Goal: Information Seeking & Learning: Learn about a topic

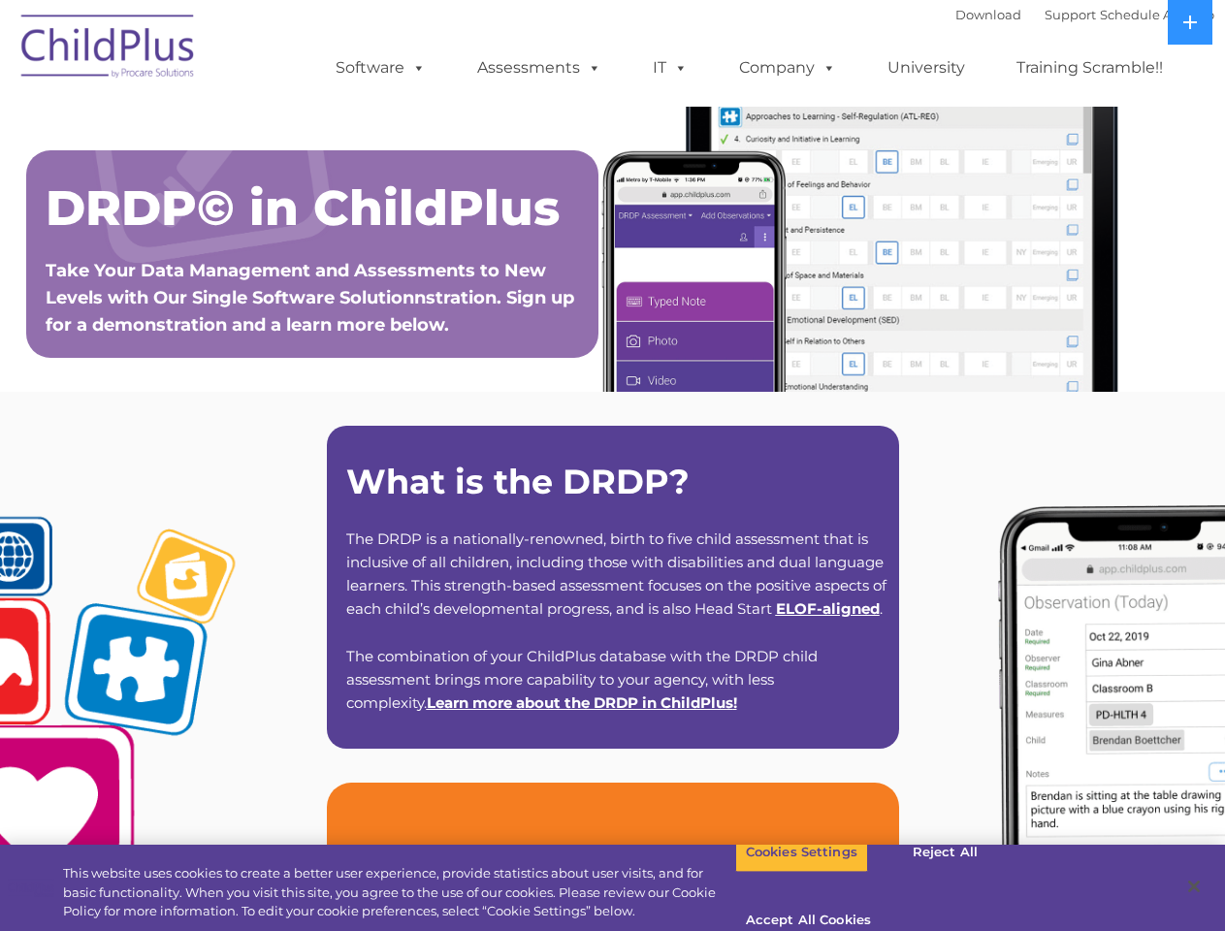
click at [612, 465] on strong "What is the DRDP?" at bounding box center [517, 482] width 343 height 42
click at [415, 67] on span at bounding box center [414, 67] width 21 height 18
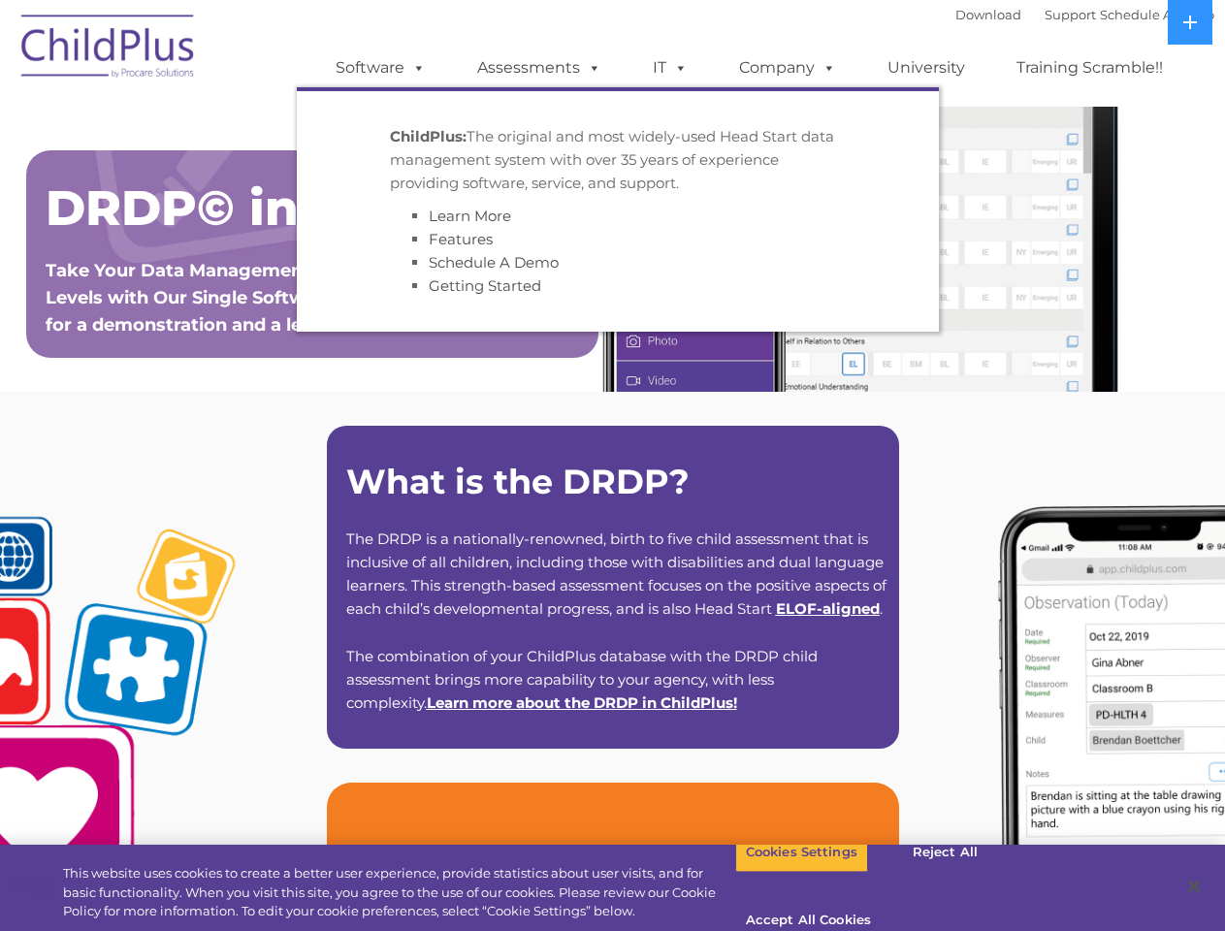
click at [591, 67] on span at bounding box center [590, 67] width 21 height 18
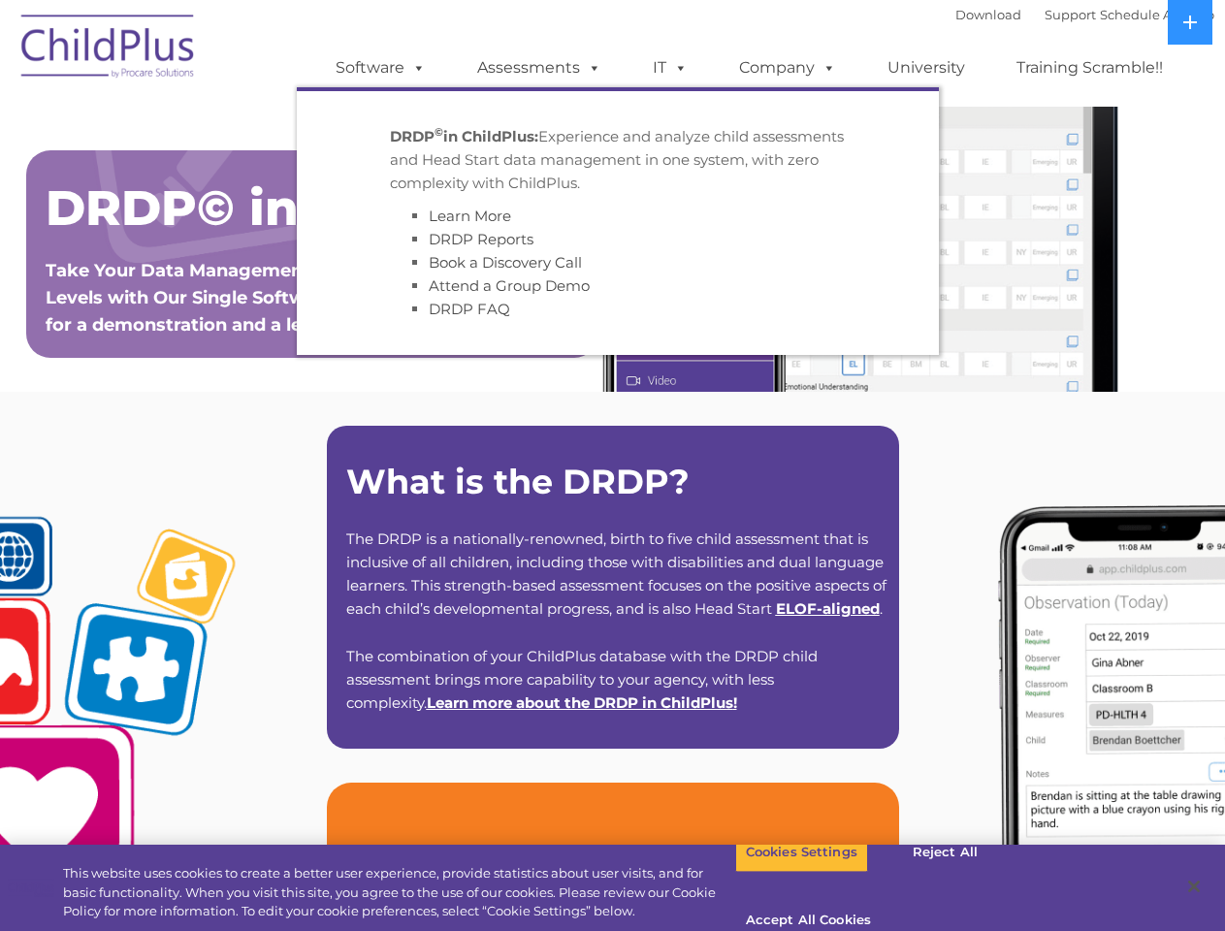
click at [670, 68] on span at bounding box center [676, 67] width 21 height 18
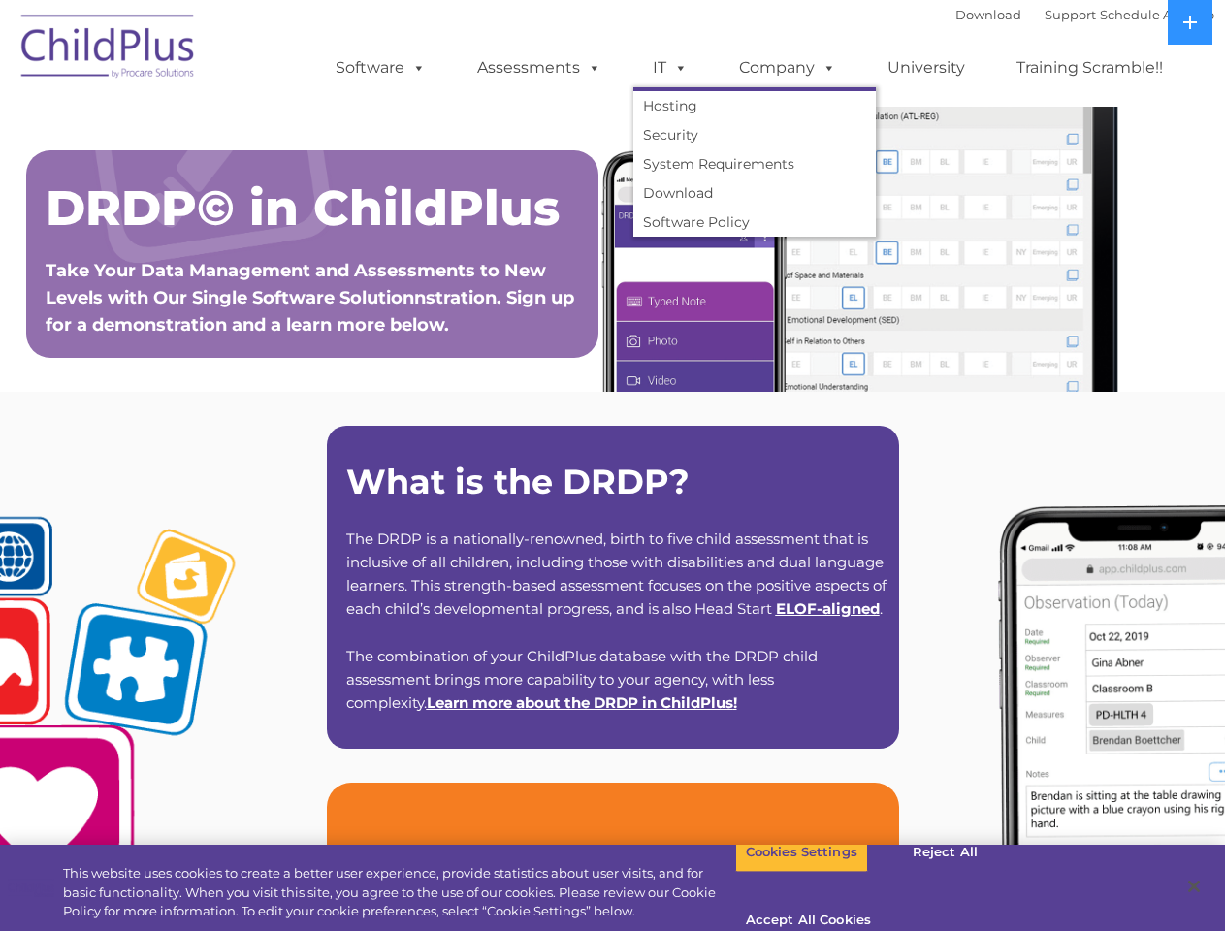
click at [677, 67] on span at bounding box center [676, 67] width 21 height 18
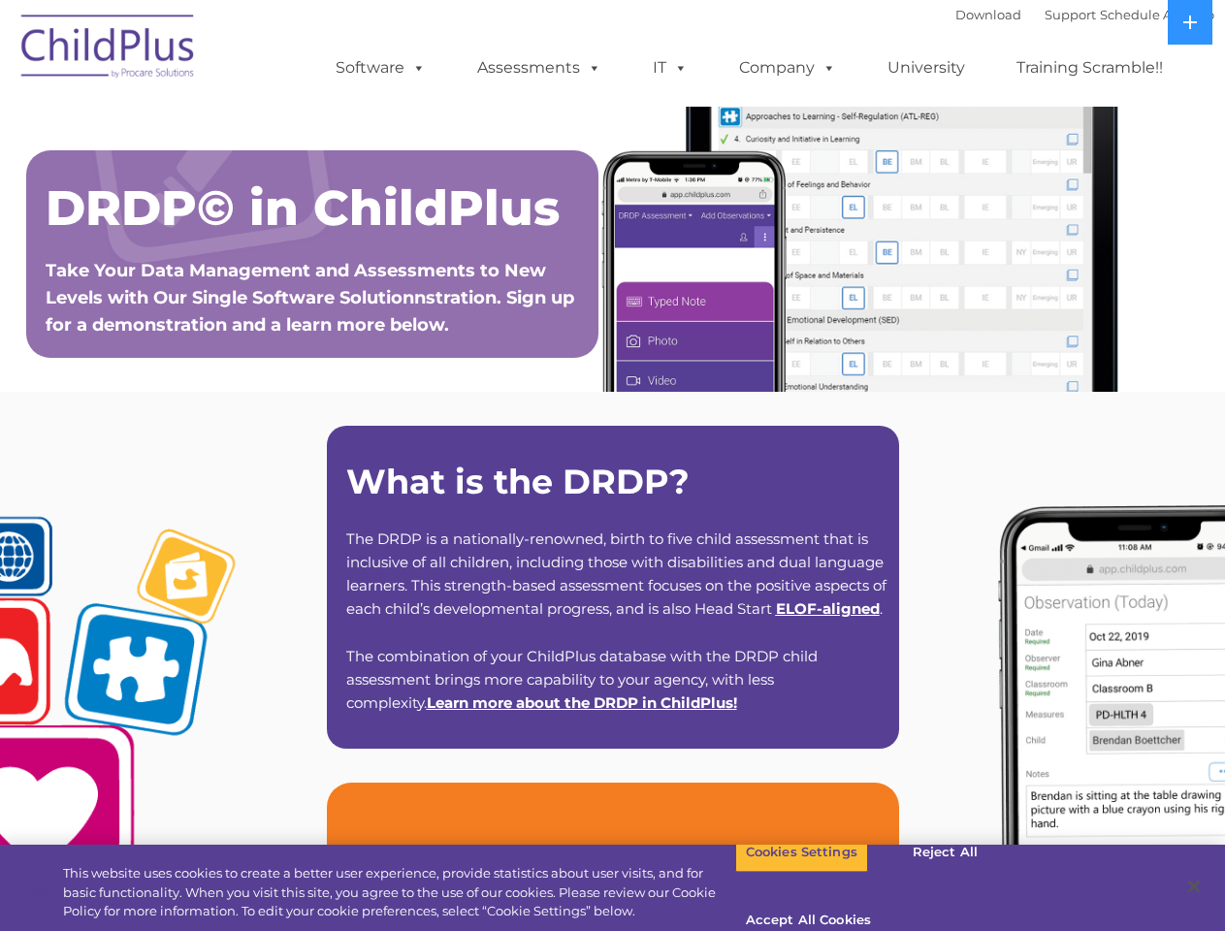
click at [786, 68] on link "Company" at bounding box center [788, 67] width 136 height 39
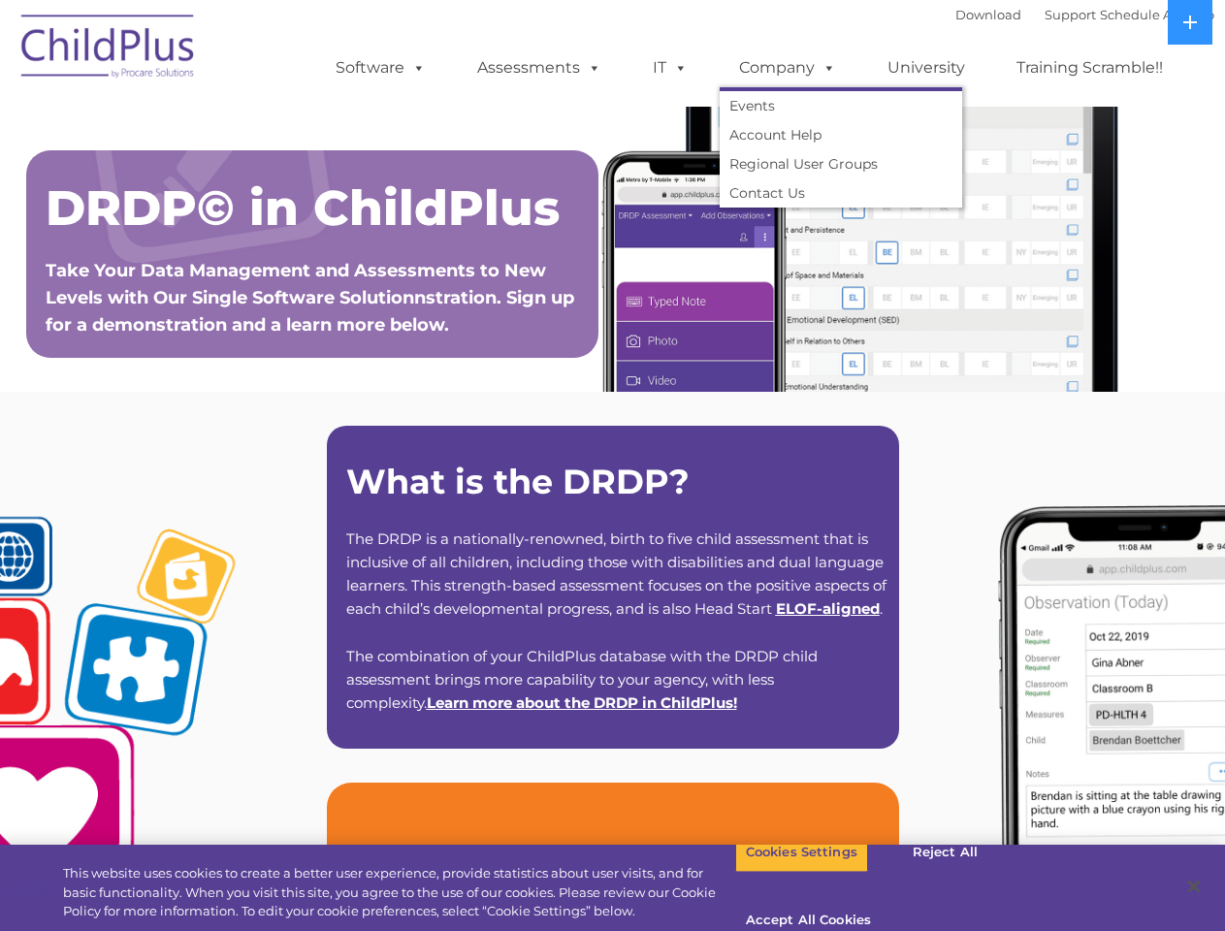
click at [824, 67] on span at bounding box center [825, 67] width 21 height 18
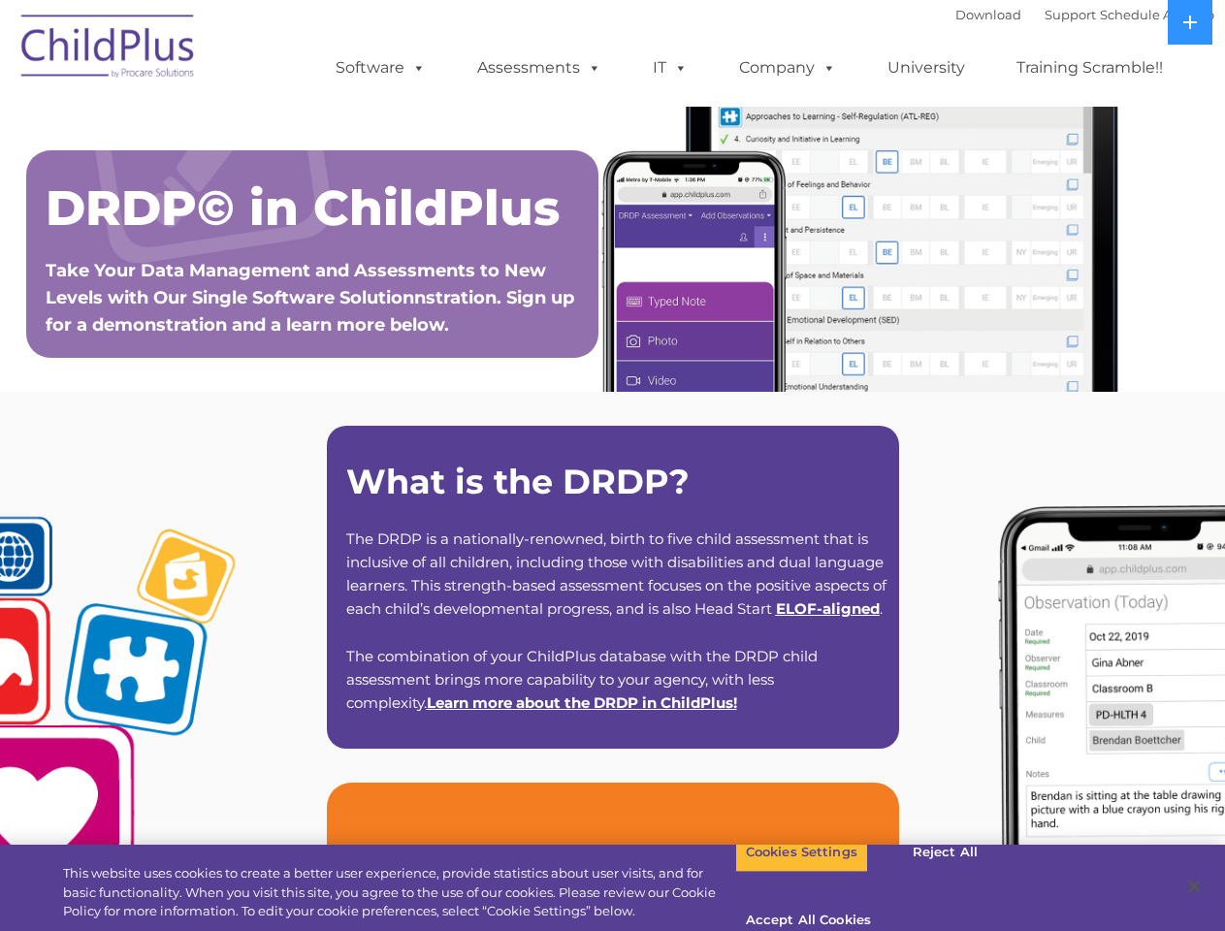
click at [1190, 22] on icon at bounding box center [1190, 23] width 14 height 14
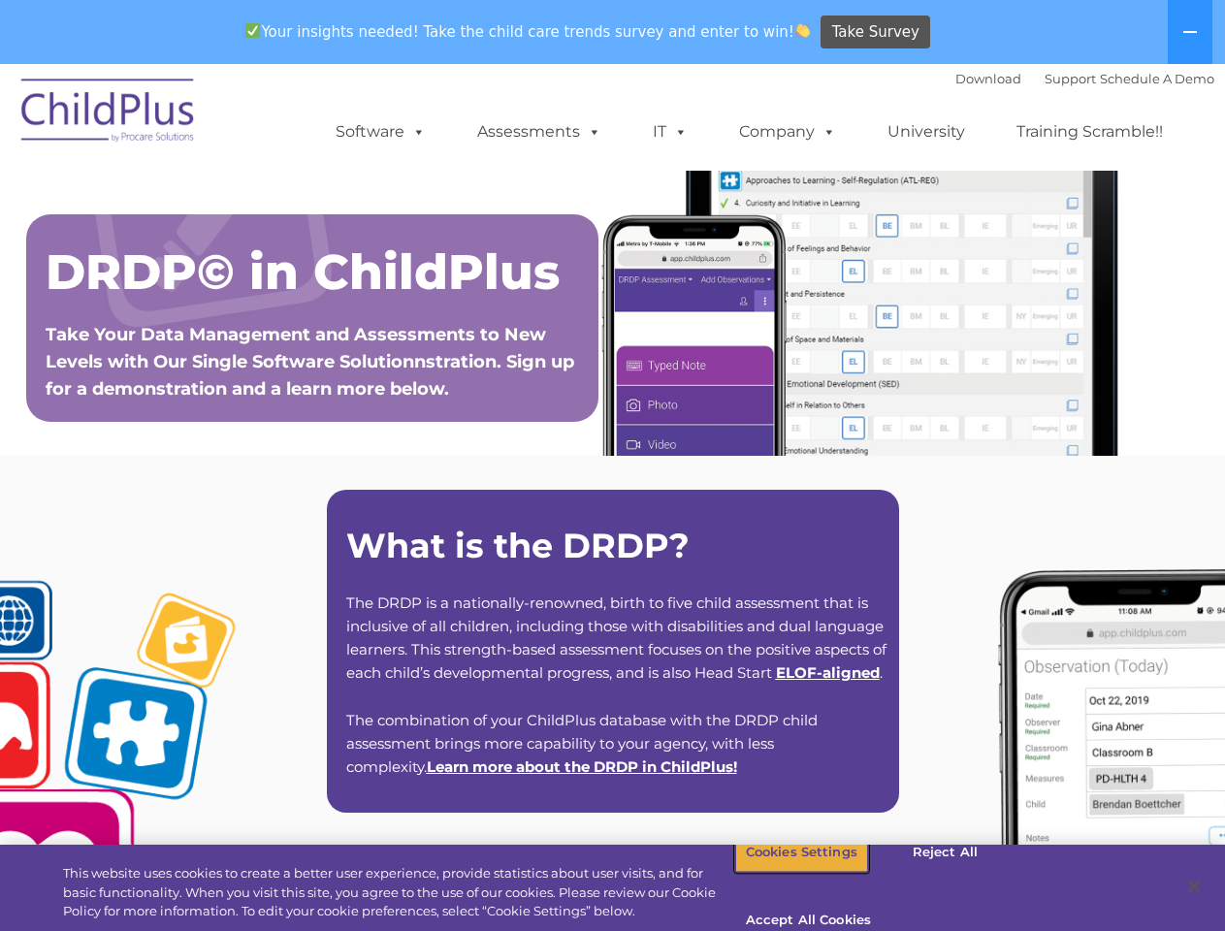
click at [786, 873] on button "Cookies Settings" at bounding box center [801, 852] width 133 height 41
